Goal: Information Seeking & Learning: Learn about a topic

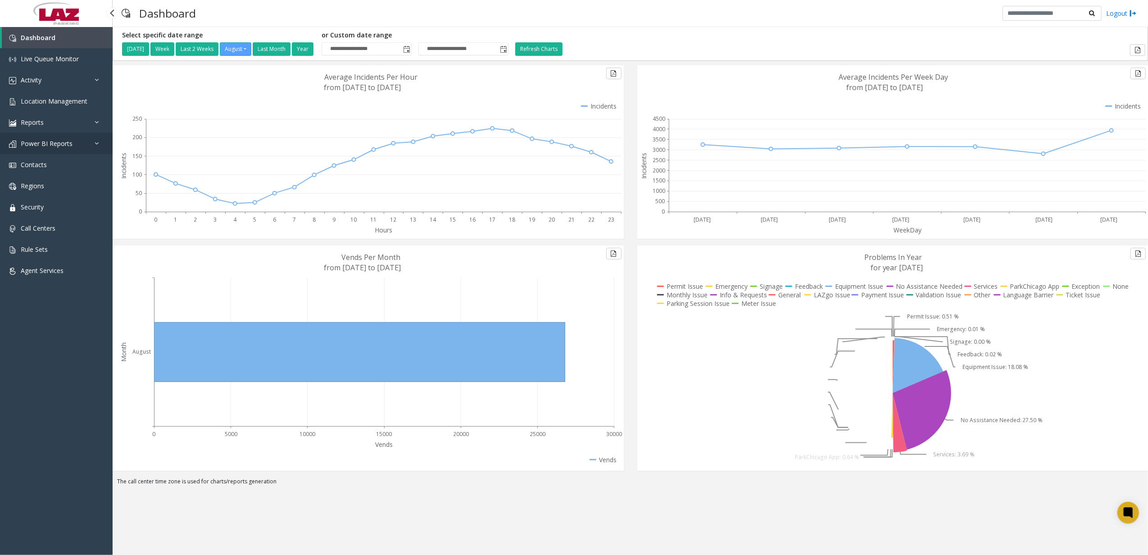
click at [76, 142] on link "Power BI Reports" at bounding box center [56, 143] width 113 height 21
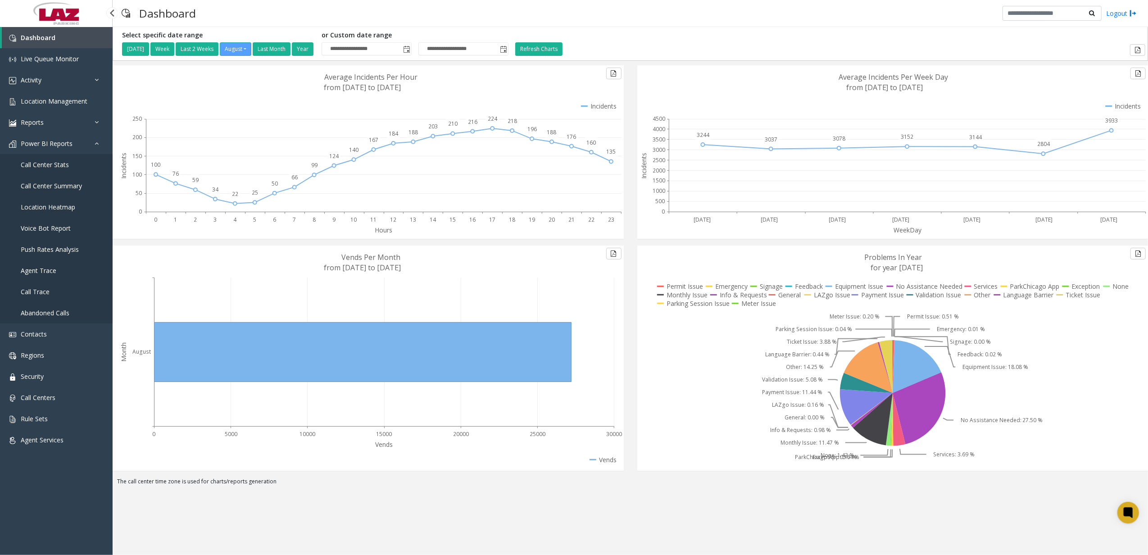
click at [65, 163] on span "Call Center Stats" at bounding box center [45, 164] width 48 height 9
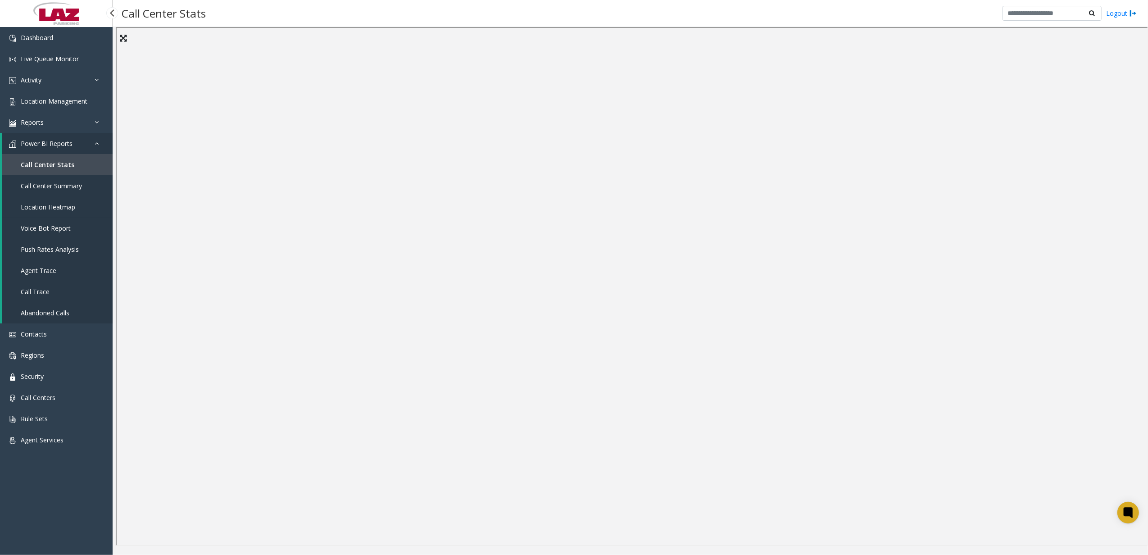
click at [78, 211] on link "Location Heatmap" at bounding box center [57, 206] width 111 height 21
click at [79, 224] on link "Voice Bot Report" at bounding box center [57, 228] width 111 height 21
click at [60, 199] on link "Location Heatmap" at bounding box center [57, 206] width 111 height 21
click at [78, 177] on link "Call Center Summary" at bounding box center [57, 185] width 111 height 21
click at [69, 91] on link "Location Management" at bounding box center [56, 101] width 113 height 21
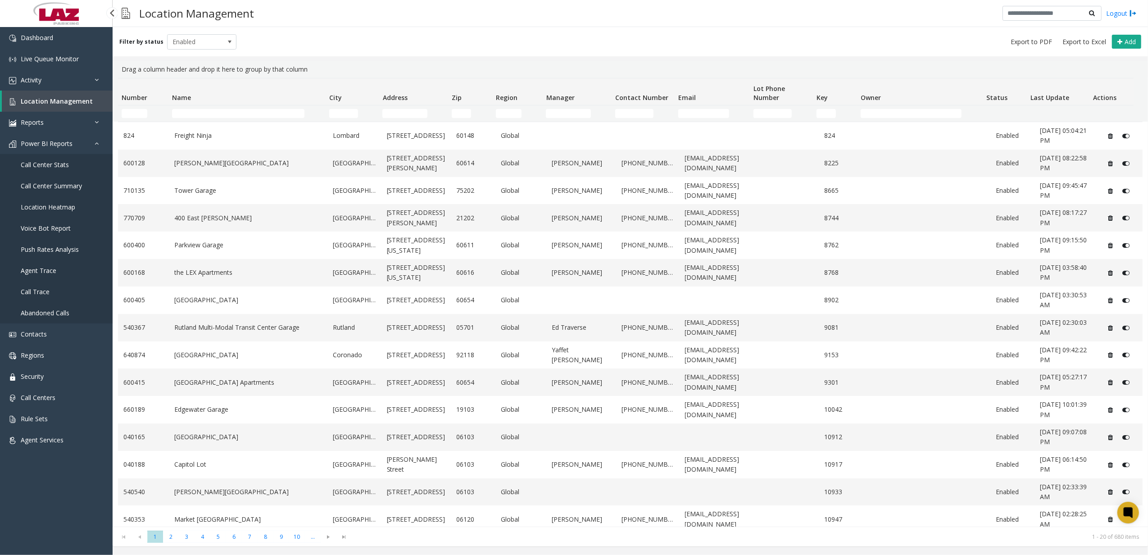
click at [68, 247] on span "Push Rates Analysis" at bounding box center [50, 249] width 58 height 9
